Goal: Information Seeking & Learning: Learn about a topic

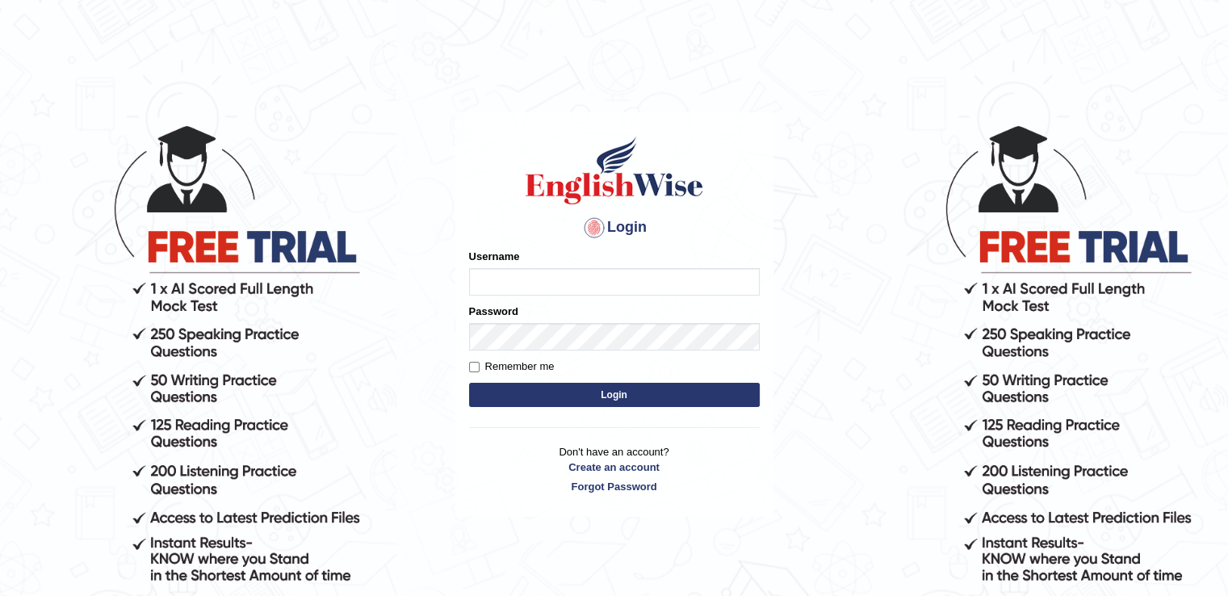
type input "Pooja25"
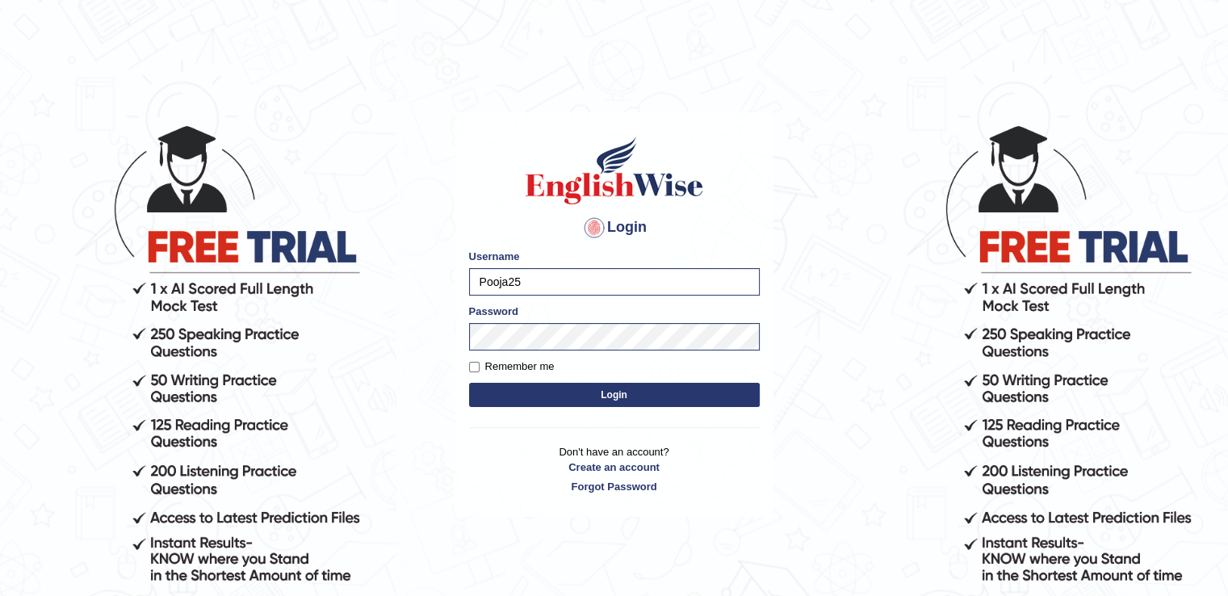
click at [648, 403] on button "Login" at bounding box center [614, 395] width 291 height 24
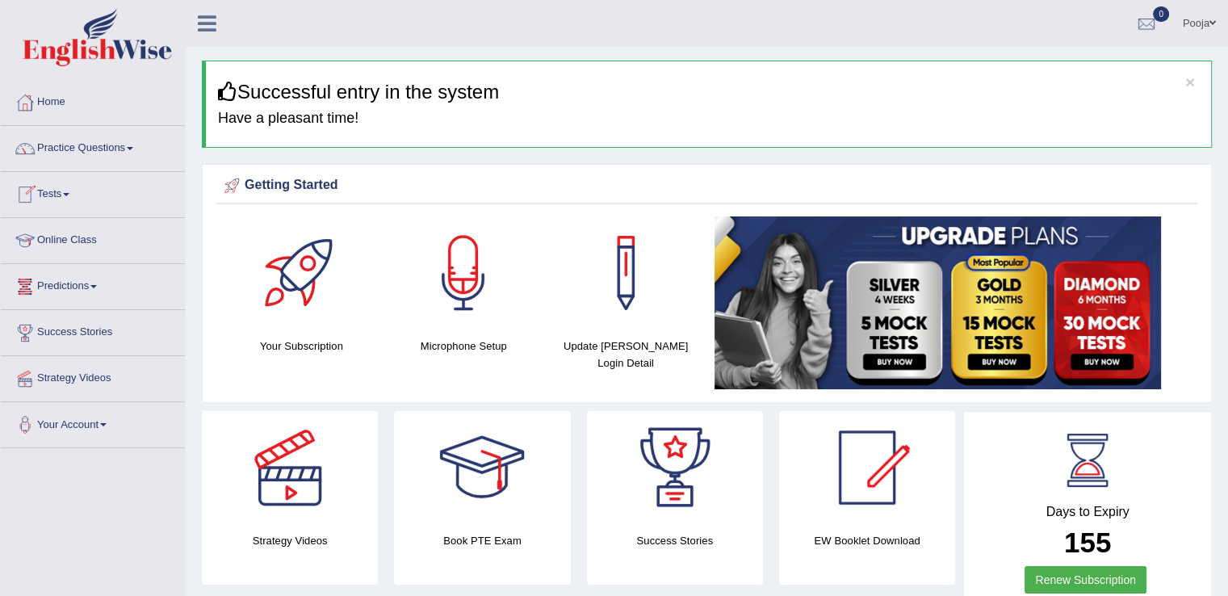
click at [68, 238] on link "Online Class" at bounding box center [93, 238] width 184 height 40
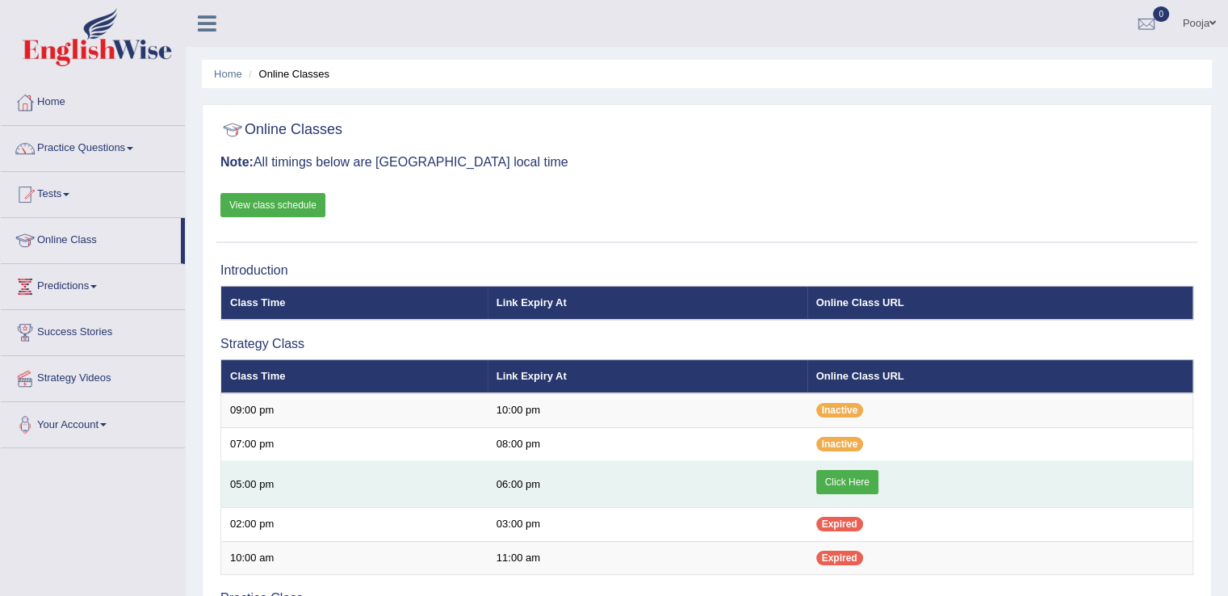
click at [834, 479] on link "Click Here" at bounding box center [847, 482] width 62 height 24
